Goal: Task Accomplishment & Management: Manage account settings

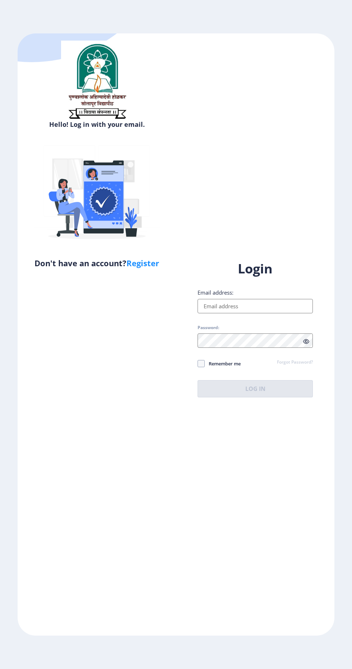
click at [261, 313] on input "Email address:" at bounding box center [255, 306] width 115 height 14
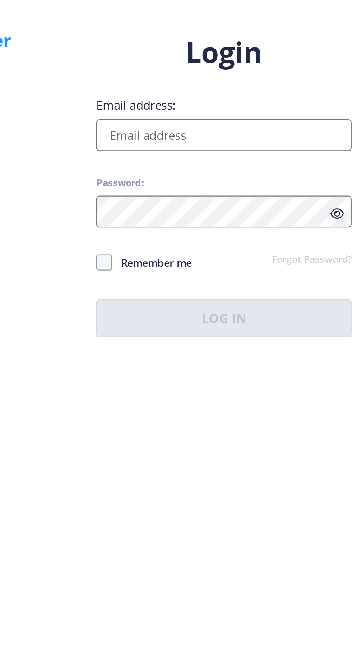
type input "[EMAIL_ADDRESS][DOMAIN_NAME]"
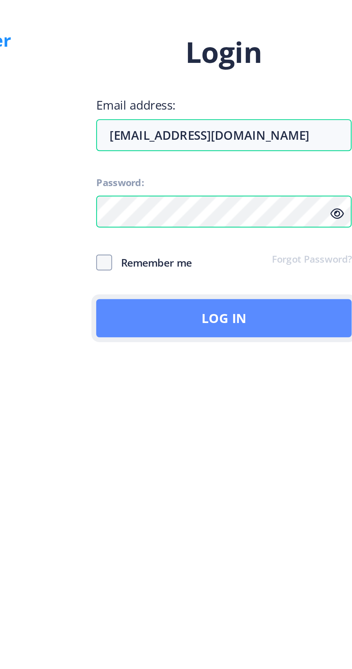
click at [281, 397] on button "Log In" at bounding box center [255, 388] width 115 height 17
